Goal: Task Accomplishment & Management: Manage account settings

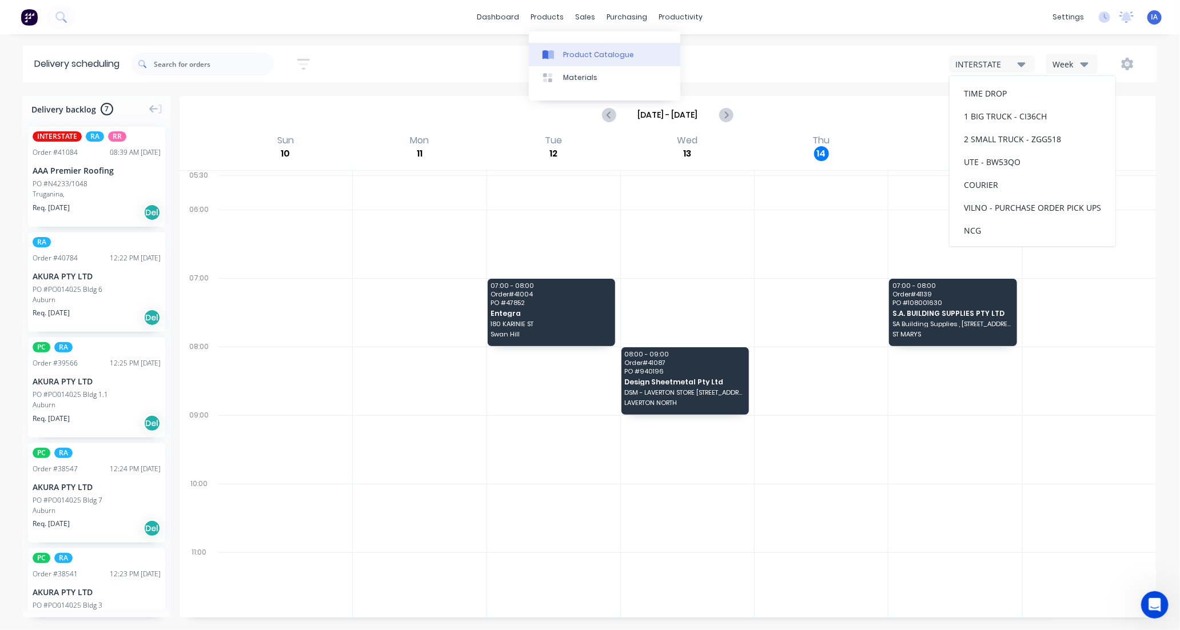
click at [570, 50] on div "Product Catalogue" at bounding box center [598, 55] width 71 height 10
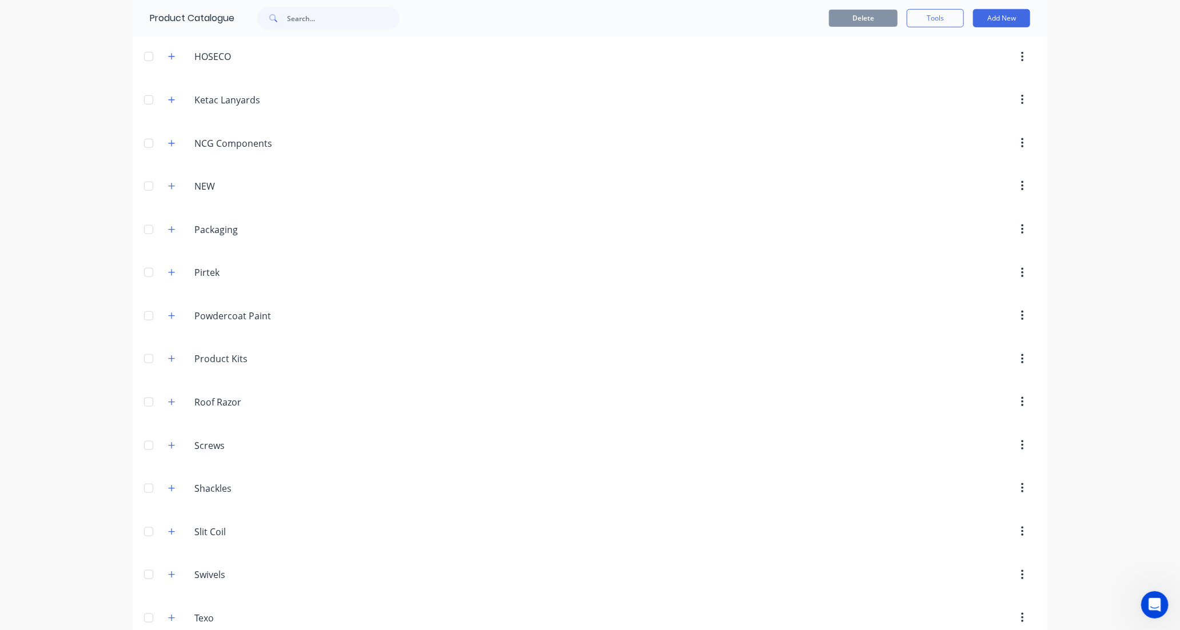
scroll to position [635, 0]
click at [168, 368] on icon "button" at bounding box center [171, 364] width 7 height 8
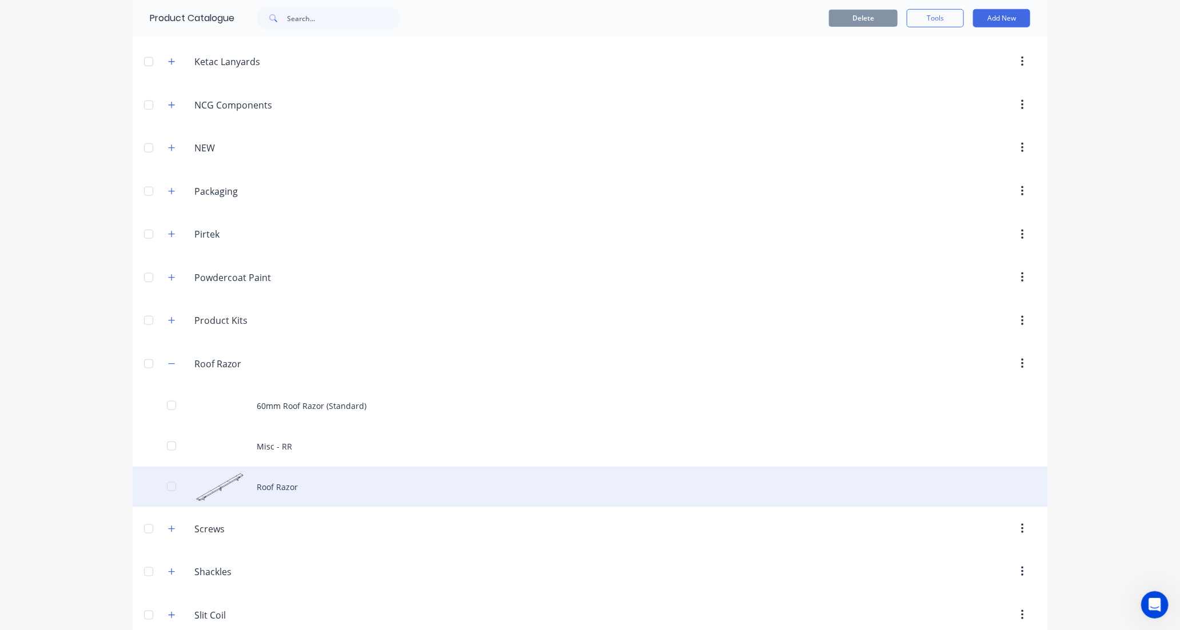
click at [344, 493] on div "Roof Razor" at bounding box center [590, 487] width 915 height 41
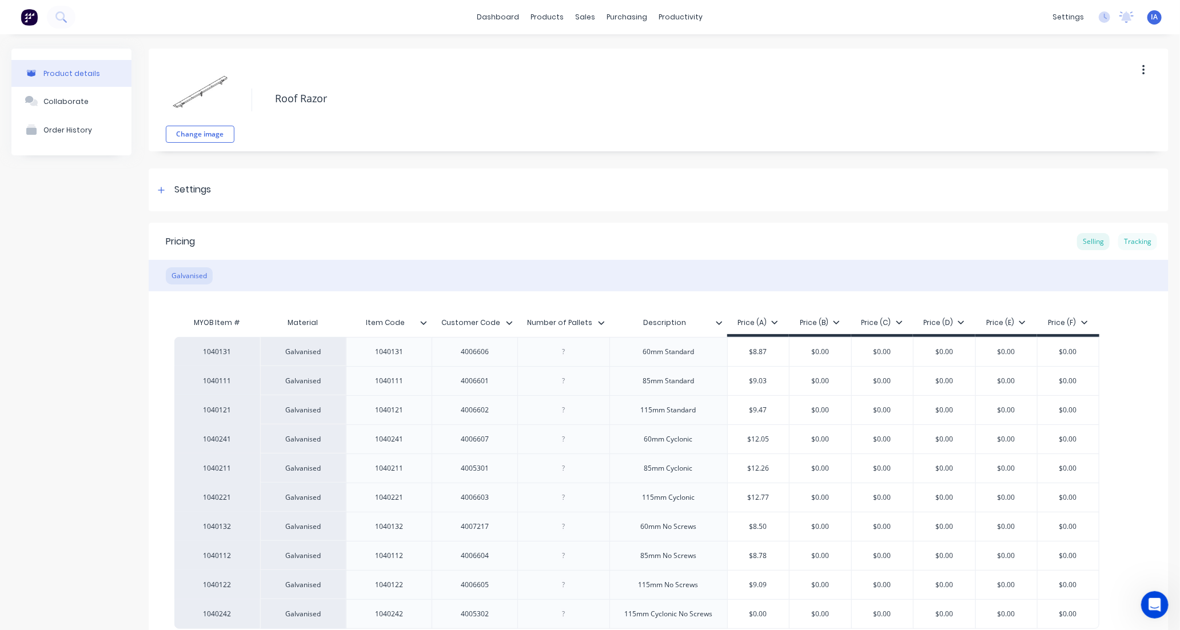
type textarea "x"
click at [1126, 241] on div "Tracking" at bounding box center [1137, 241] width 39 height 17
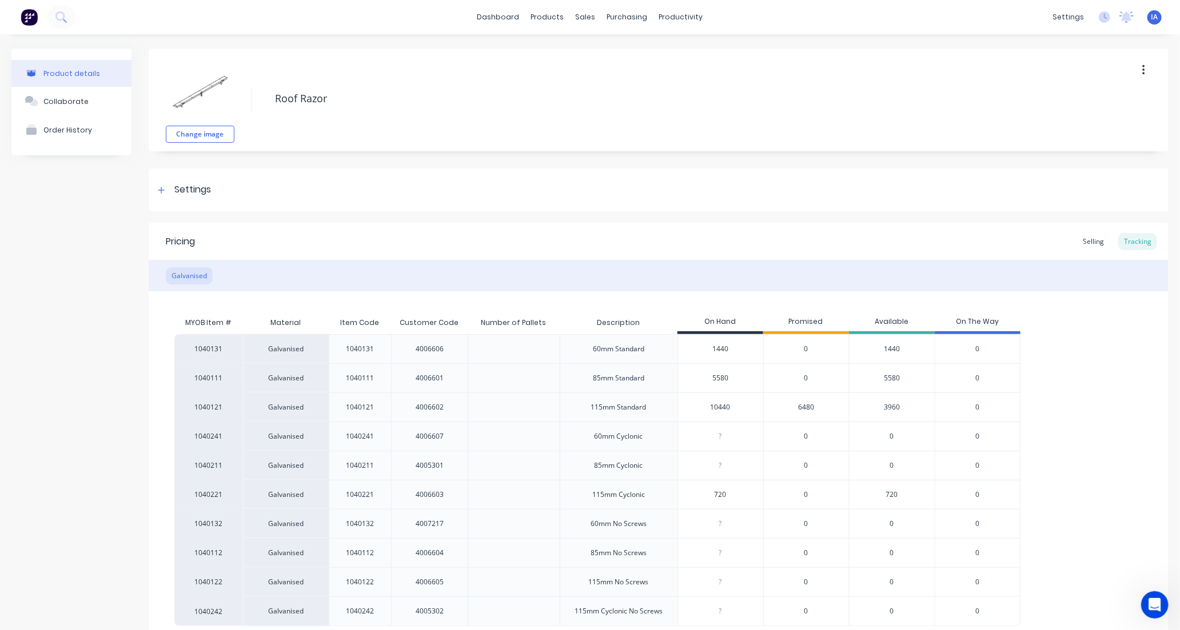
click at [719, 406] on input "10440" at bounding box center [720, 407] width 85 height 10
type input "1040"
type textarea "x"
type input "100"
type textarea "x"
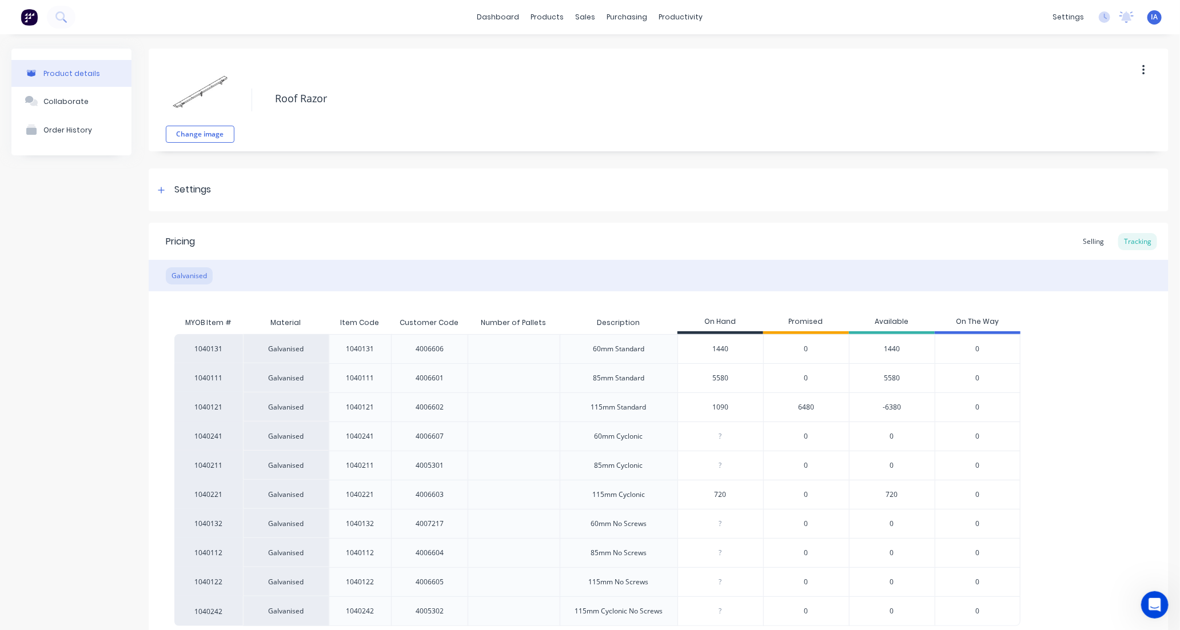
type input "10980"
type textarea "x"
type input "10980"
click at [1093, 433] on div "1040131 Galvanised 1040131 4006606 60mm Standard 1440 0 1440 0 1040111 Galvanis…" at bounding box center [658, 480] width 968 height 292
drag, startPoint x: 1093, startPoint y: 433, endPoint x: 1081, endPoint y: 442, distance: 14.8
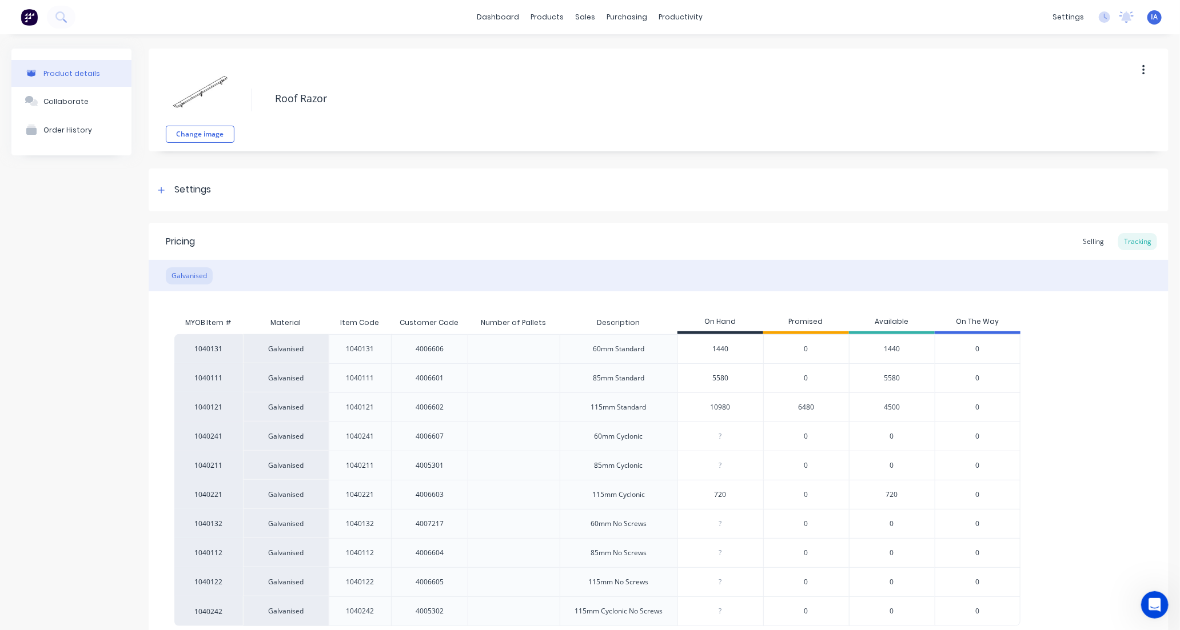
click at [1086, 439] on div "1040131 Galvanised 1040131 4006606 60mm Standard 1440 0 1440 0 1040111 Galvanis…" at bounding box center [658, 480] width 968 height 292
click at [702, 379] on input "5580" at bounding box center [720, 378] width 85 height 10
type input "0"
type textarea "x"
type input "48"
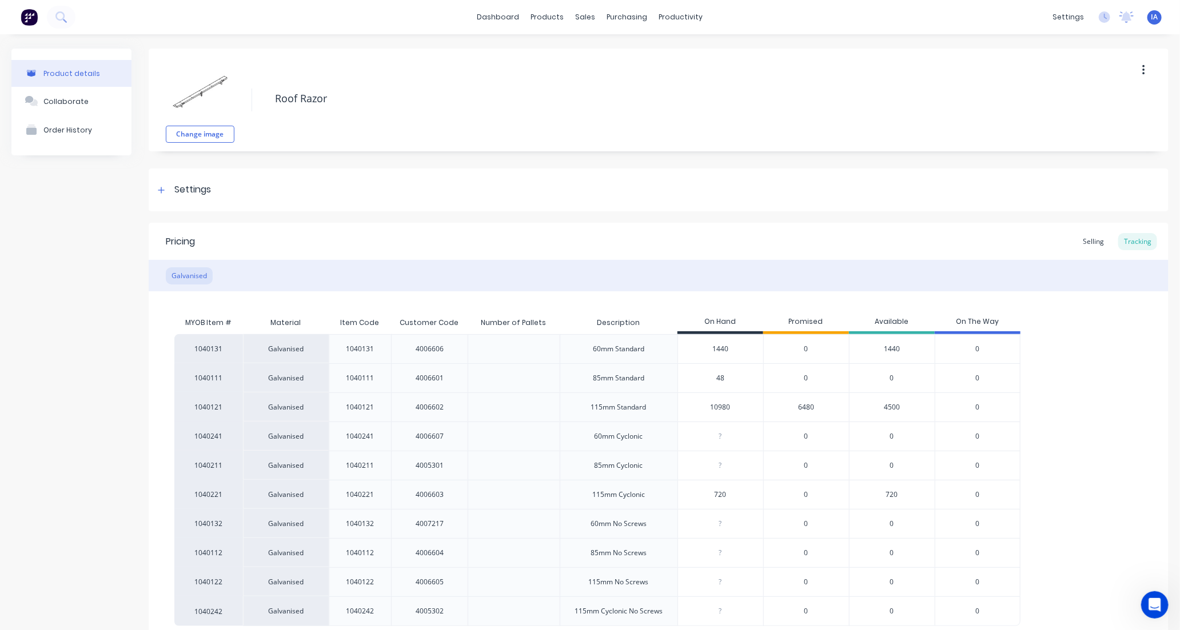
type textarea "x"
type input "4860"
type textarea "x"
type input "4860"
click at [1130, 466] on div "1040131 Galvanised 1040131 4006606 60mm Standard 1440 0 1440 0 1040111 Galvanis…" at bounding box center [658, 480] width 968 height 292
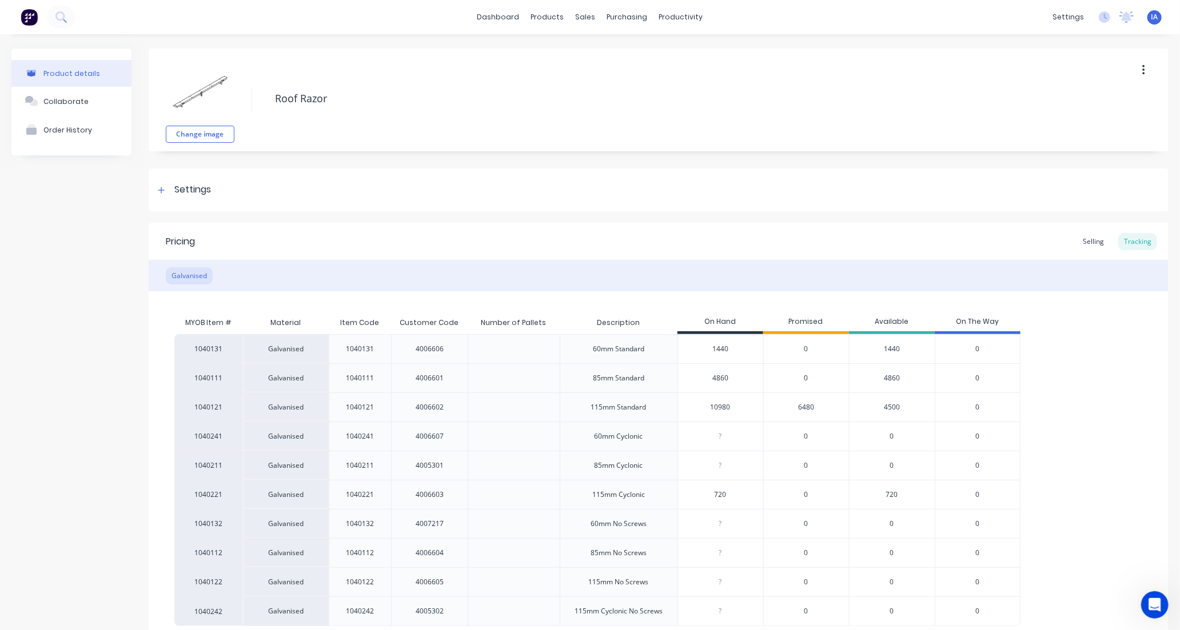
click at [710, 350] on input "1440" at bounding box center [720, 349] width 85 height 10
click at [717, 350] on input "1440" at bounding box center [720, 349] width 85 height 10
type input "140"
type textarea "x"
type input "10"
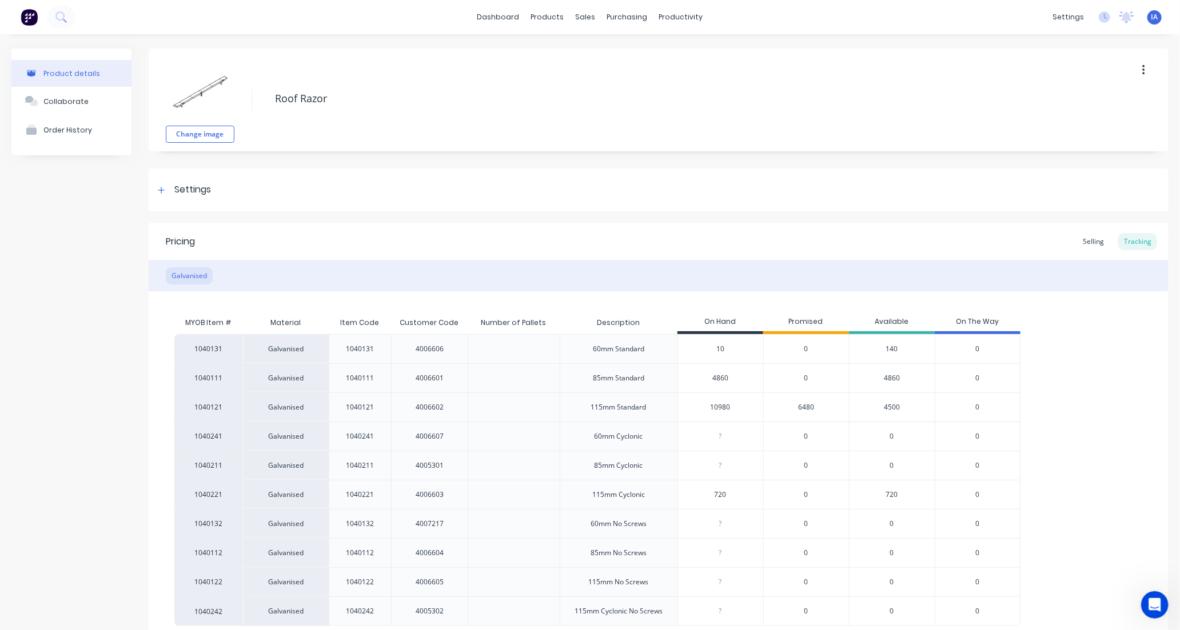
type textarea "x"
type input "1920"
type textarea "x"
type input "1920"
click at [1073, 388] on div "1040131 Galvanised 1040131 4006606 60mm Standard 1920 1920 0 1920 0 1040111 Gal…" at bounding box center [658, 480] width 968 height 292
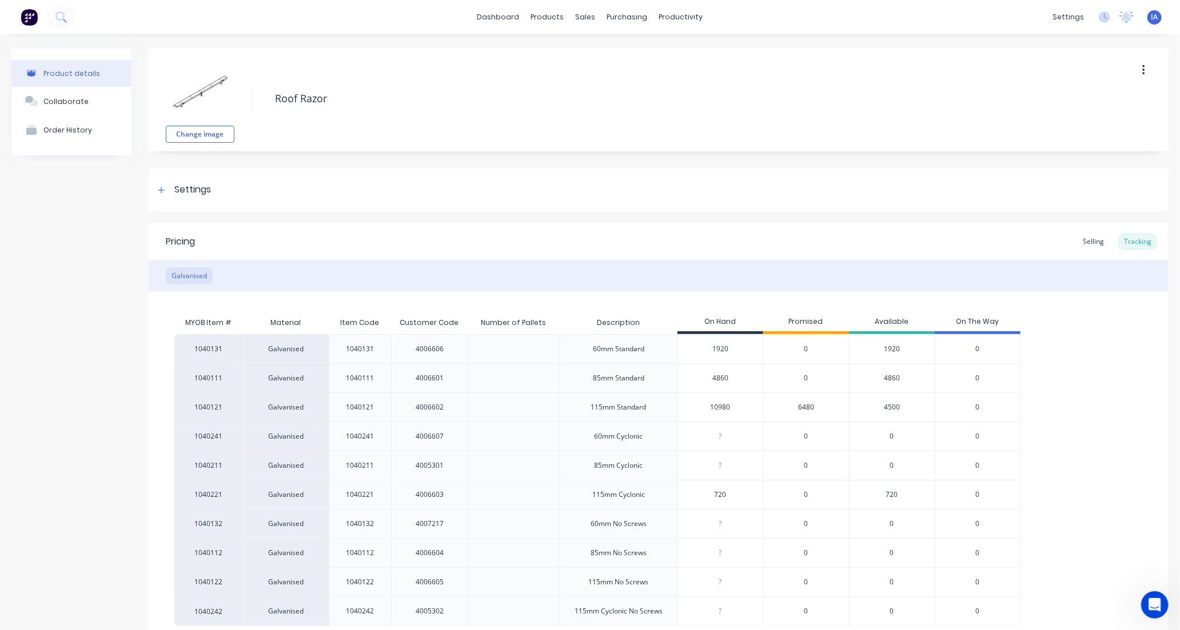
click at [1071, 464] on div "1040131 Galvanised 1040131 4006606 60mm Standard 1920 1920 0 1920 0 1040111 Gal…" at bounding box center [658, 480] width 968 height 292
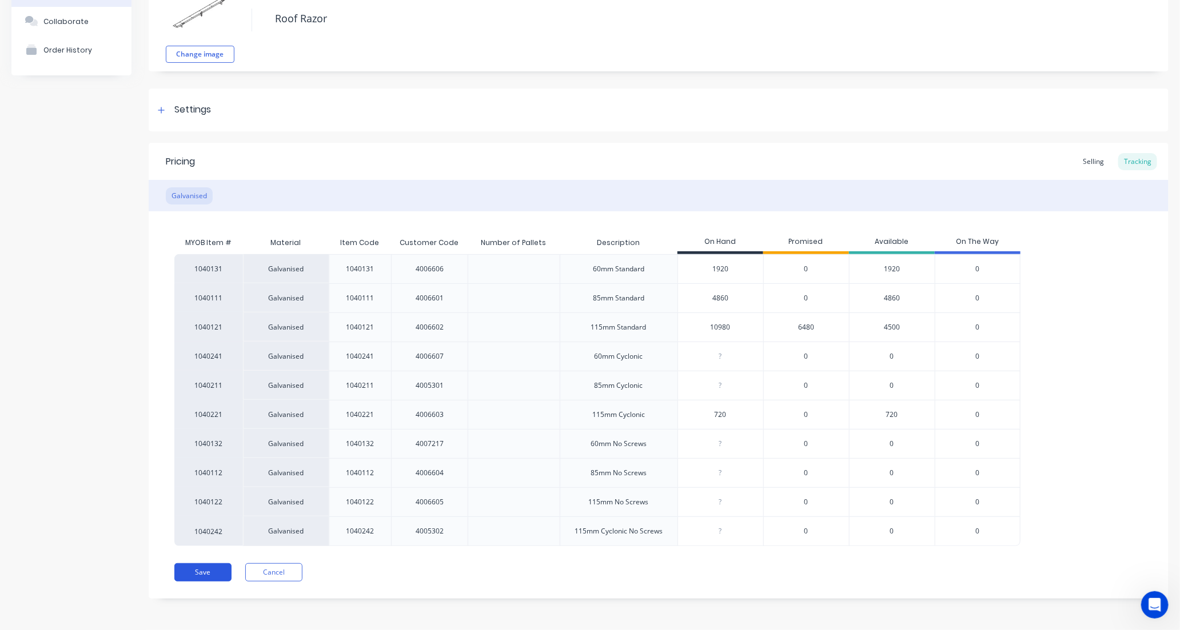
click at [202, 573] on button "Save" at bounding box center [202, 573] width 57 height 18
type textarea "x"
